Goal: Share content

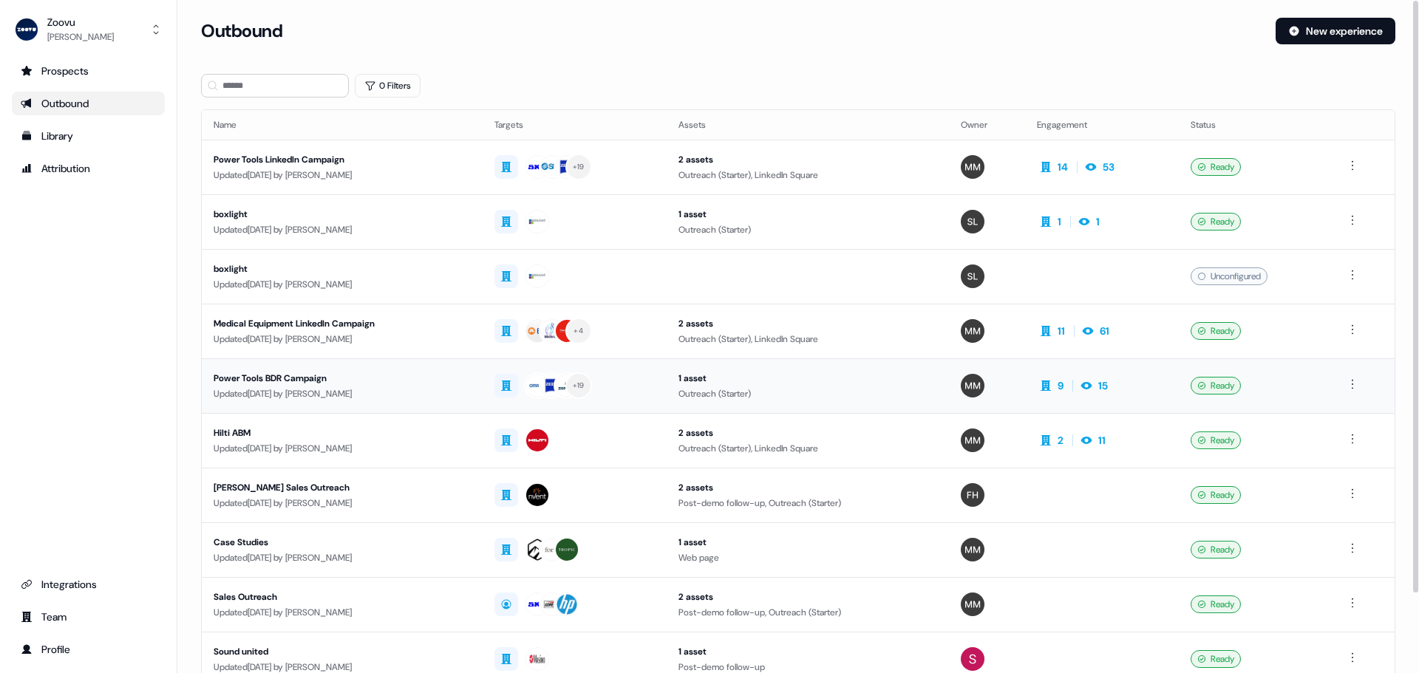
click at [316, 378] on div "Power Tools BDR Campaign" at bounding box center [342, 378] width 257 height 15
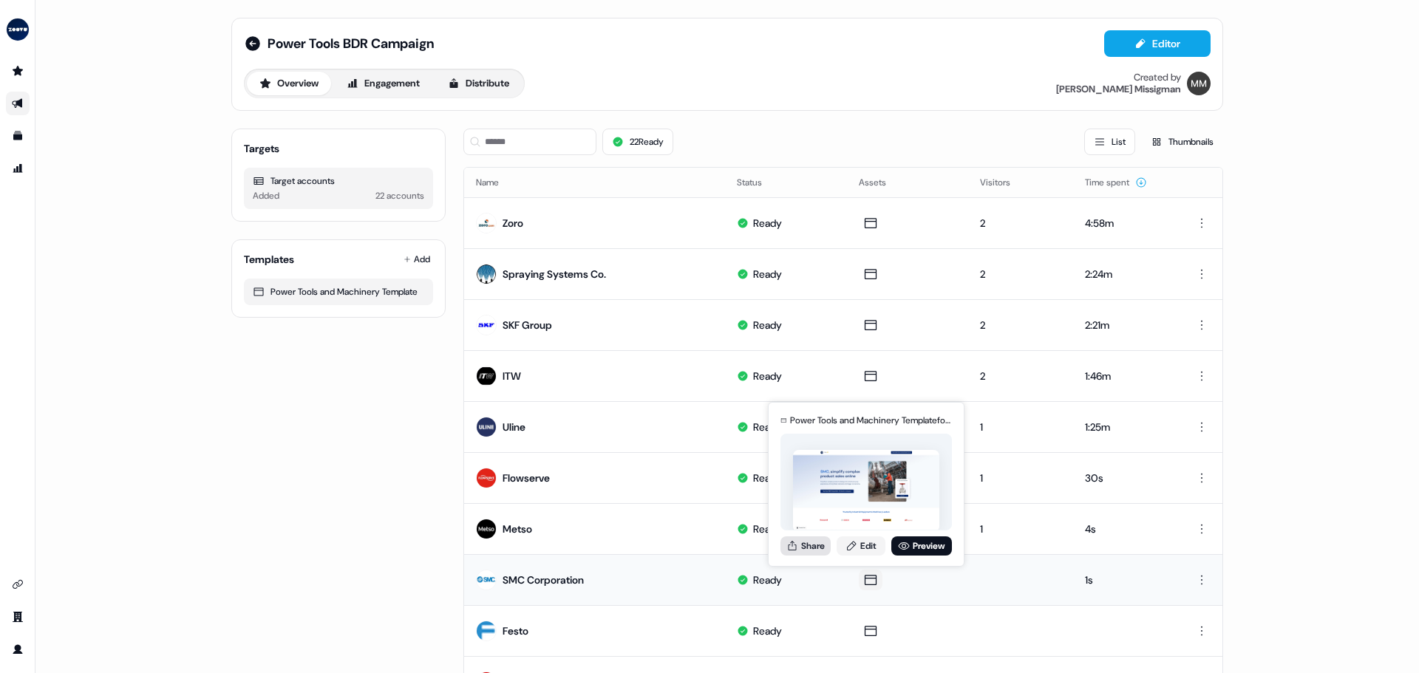
click at [806, 544] on button "Share" at bounding box center [805, 546] width 50 height 19
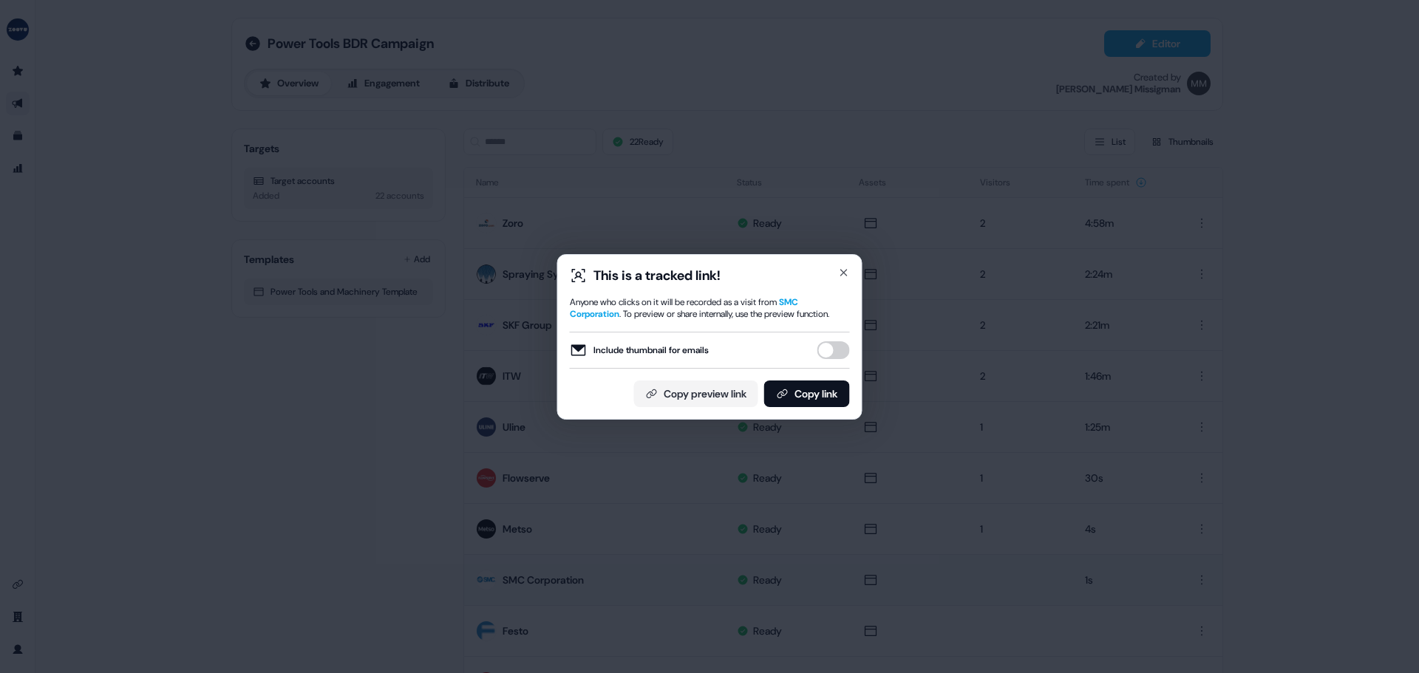
click at [828, 364] on div "Include thumbnail for emails" at bounding box center [710, 350] width 280 height 37
click at [829, 359] on button "Include thumbnail for emails" at bounding box center [833, 350] width 33 height 18
click at [826, 412] on div "This is a tracked link! Anyone who clicks on it will be recorded as a visit fro…" at bounding box center [709, 337] width 305 height 166
click at [825, 400] on button "Copy link" at bounding box center [807, 394] width 86 height 27
click at [842, 270] on icon "button" at bounding box center [844, 273] width 6 height 6
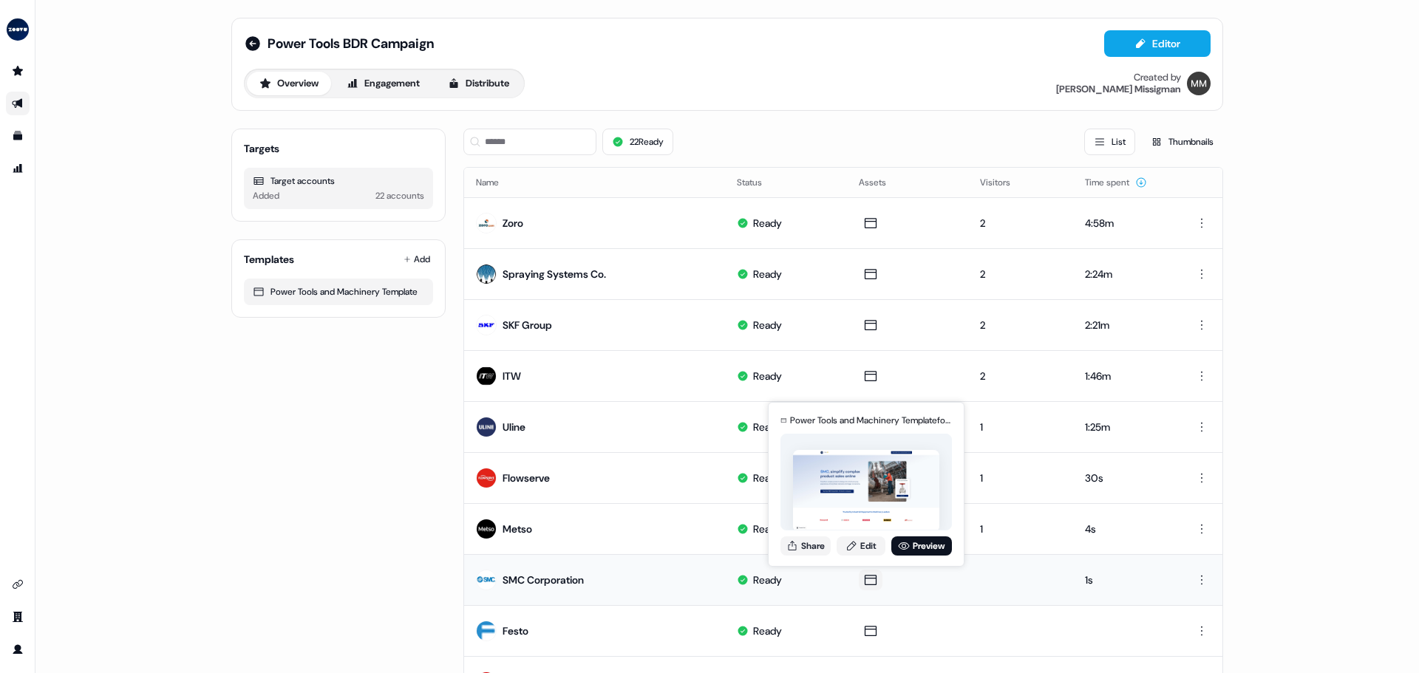
click at [862, 585] on icon at bounding box center [871, 580] width 18 height 15
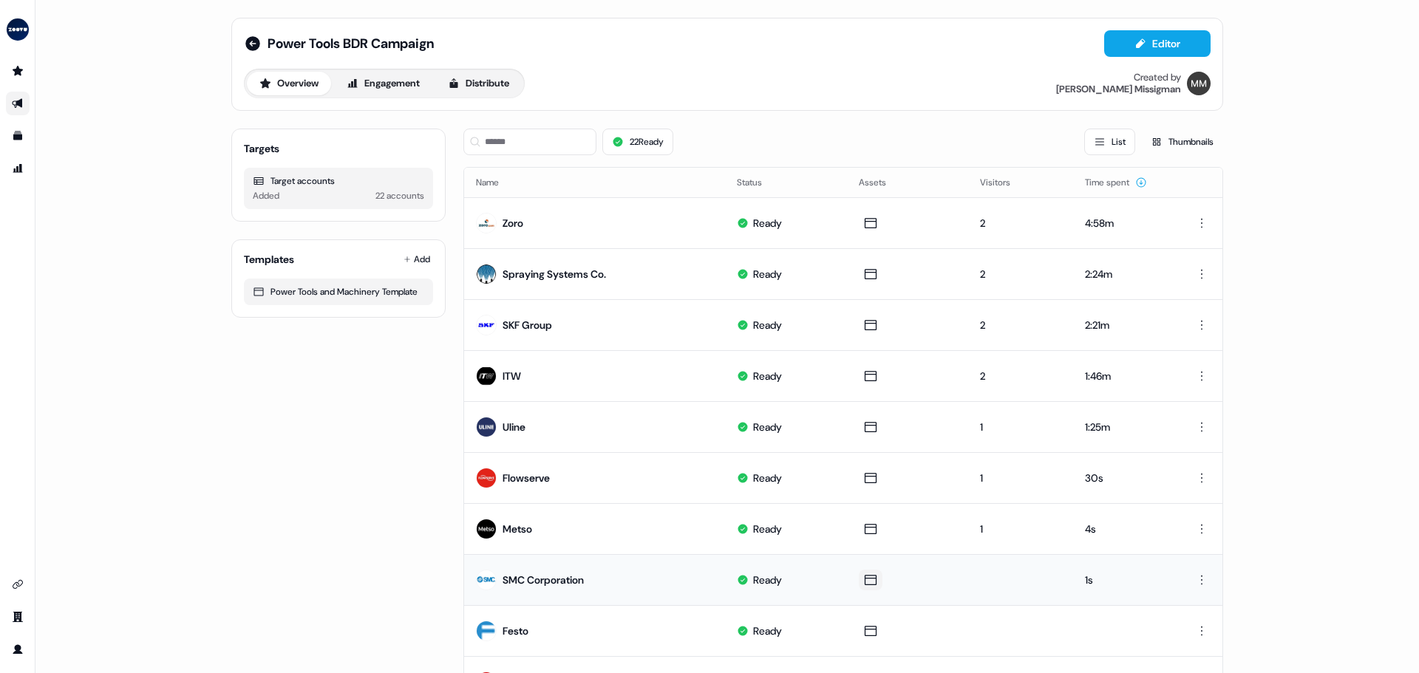
click at [865, 584] on icon at bounding box center [871, 580] width 18 height 15
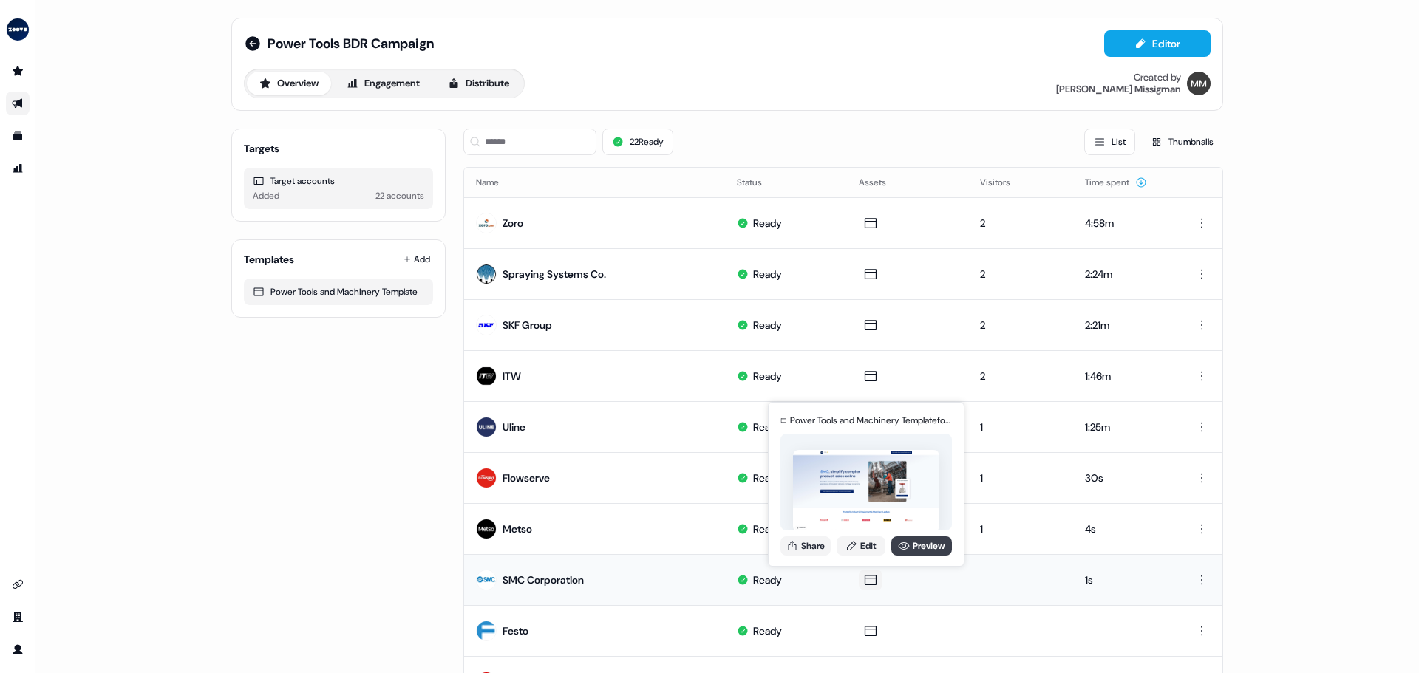
click at [913, 536] on div "Power Tools and Machinery Template for SMC Corporation Share Edit Preview" at bounding box center [865, 484] width 177 height 154
click at [913, 551] on link "Preview" at bounding box center [921, 546] width 61 height 19
click at [826, 549] on button "Share" at bounding box center [805, 546] width 50 height 19
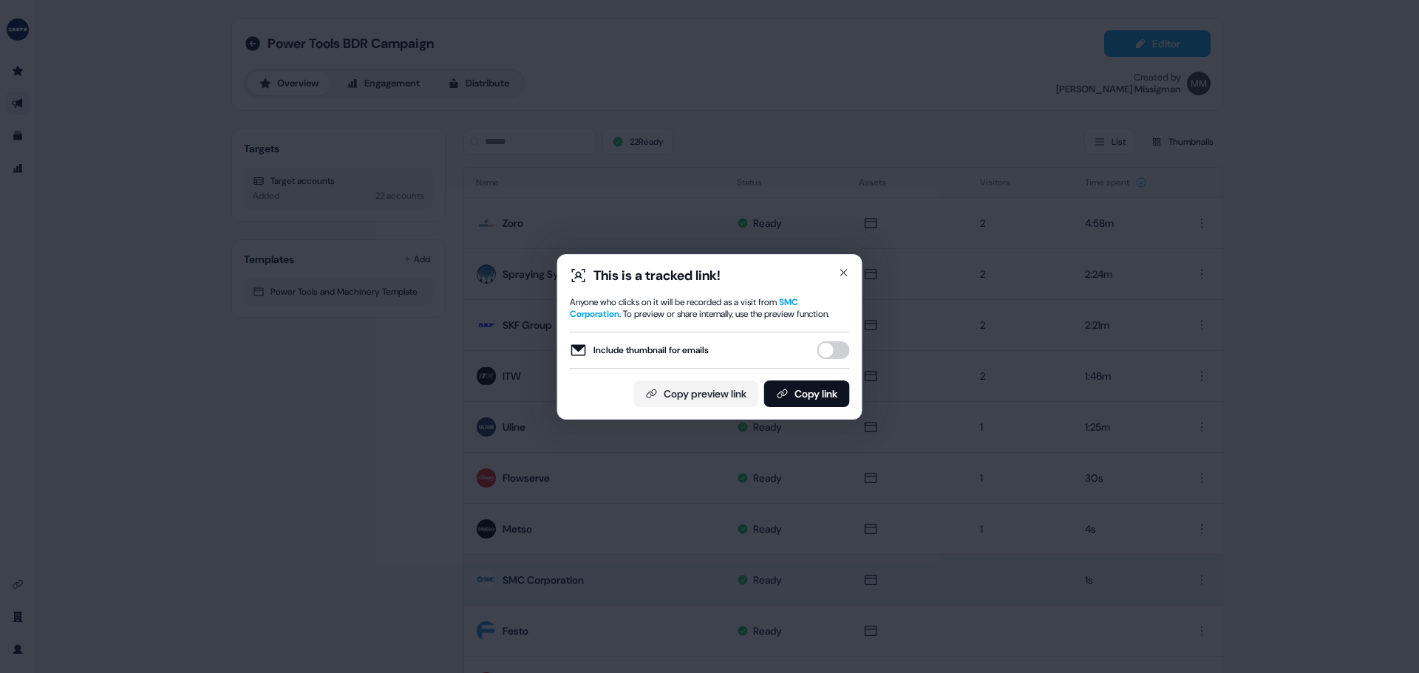
click at [834, 348] on button "Include thumbnail for emails" at bounding box center [833, 350] width 33 height 18
click at [823, 398] on button "Copy link" at bounding box center [807, 394] width 86 height 27
